Goal: Download file/media

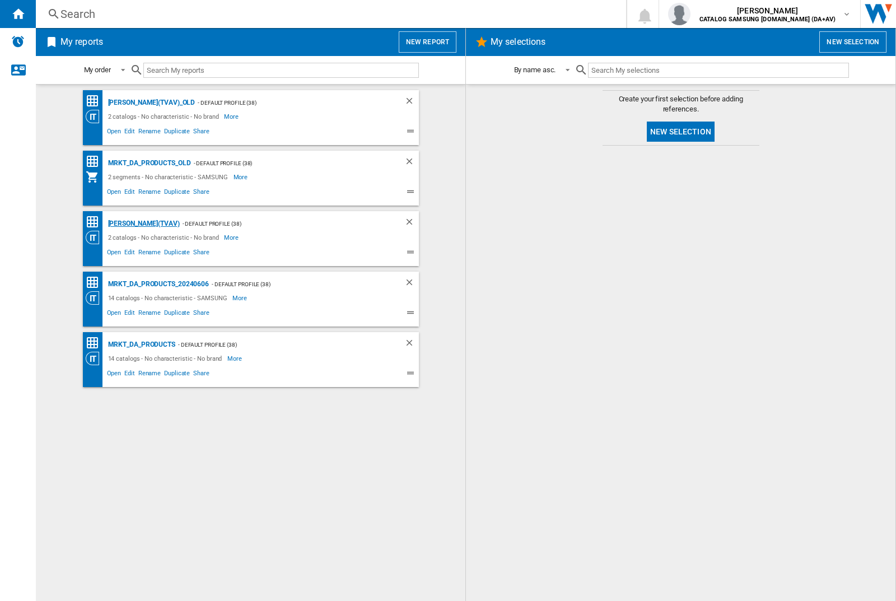
click at [124, 223] on div "[PERSON_NAME](TVAV)" at bounding box center [142, 224] width 74 height 14
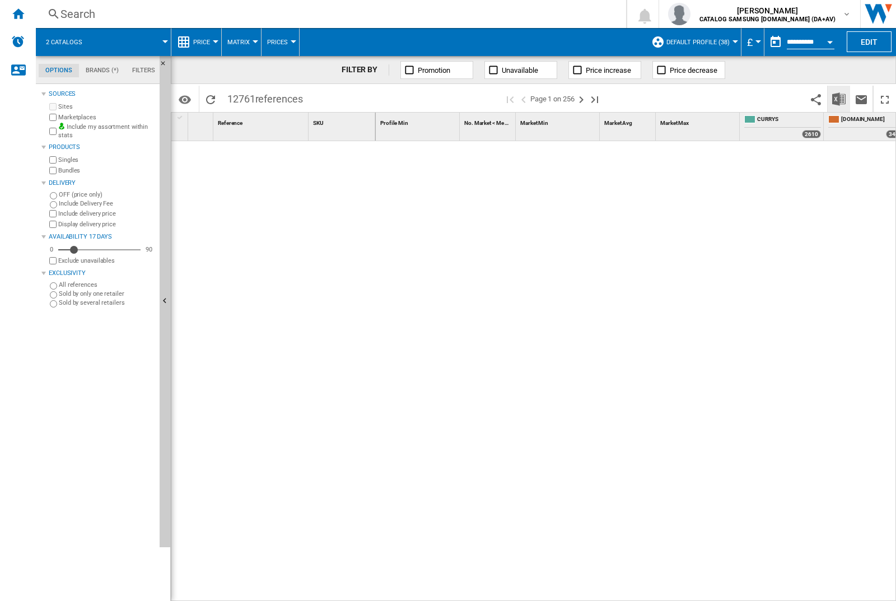
click at [839, 99] on img "Download in Excel" at bounding box center [838, 98] width 13 height 13
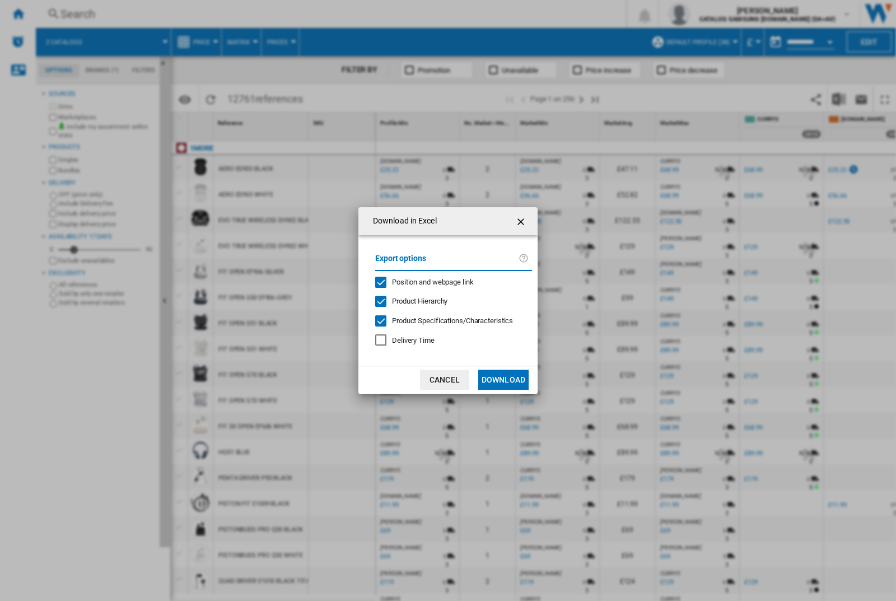
click at [449, 282] on span "Position and webpage link" at bounding box center [433, 282] width 82 height 8
click at [504, 380] on button "Download" at bounding box center [503, 380] width 50 height 20
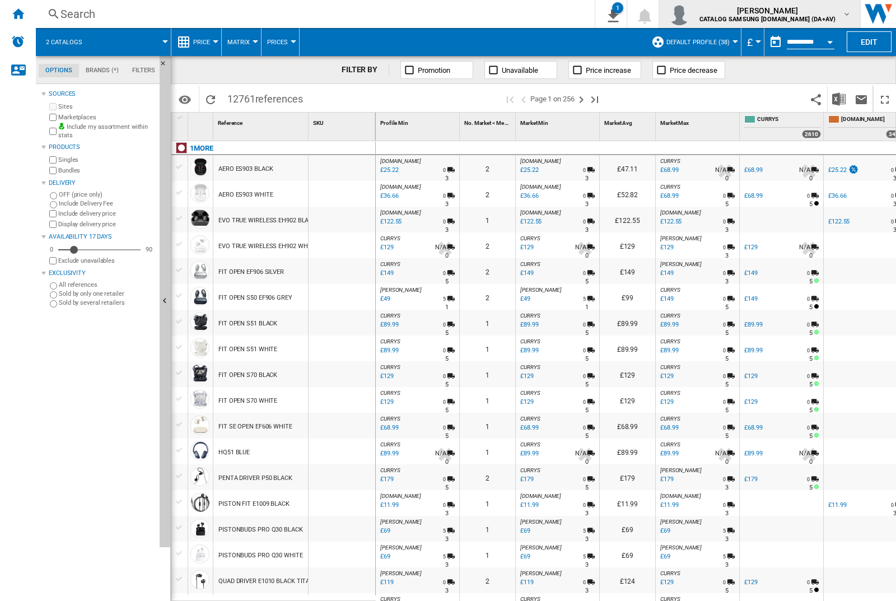
click at [691, 14] on img "button" at bounding box center [679, 14] width 22 height 22
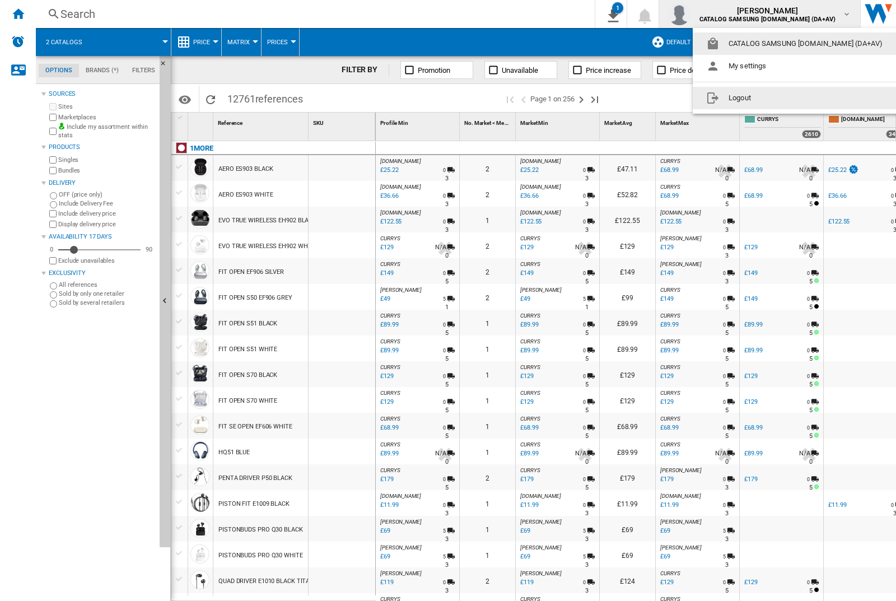
click at [779, 98] on button "Logout" at bounding box center [797, 98] width 208 height 22
